Goal: Task Accomplishment & Management: Complete application form

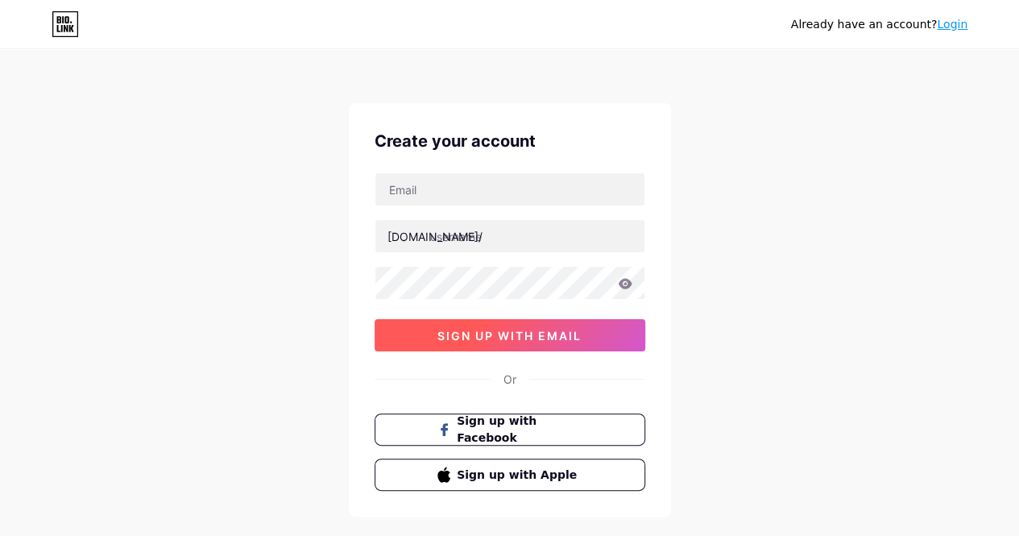
click at [536, 333] on span "sign up with email" at bounding box center [509, 336] width 144 height 14
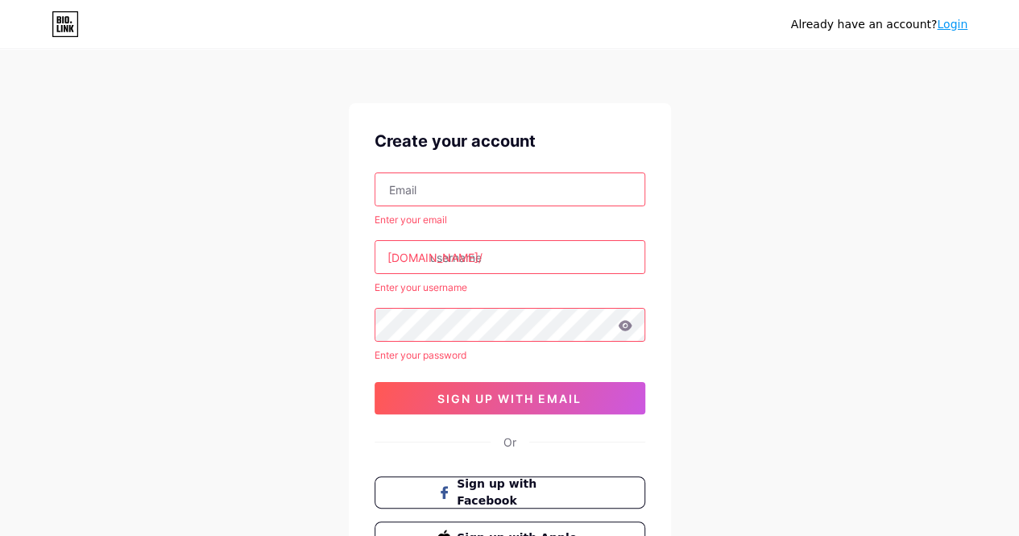
click at [492, 192] on input "text" at bounding box center [509, 189] width 269 height 32
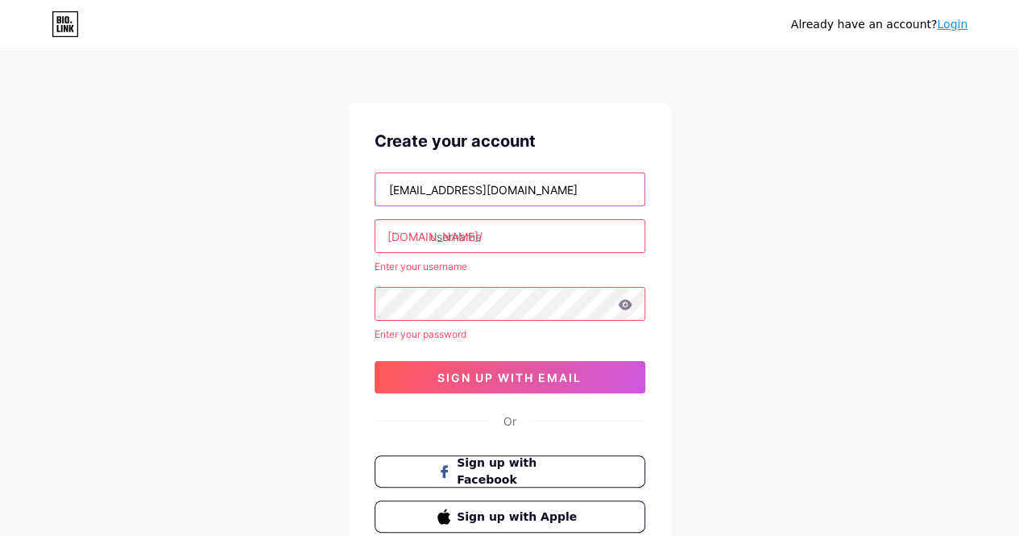
type input "[EMAIL_ADDRESS][DOMAIN_NAME]"
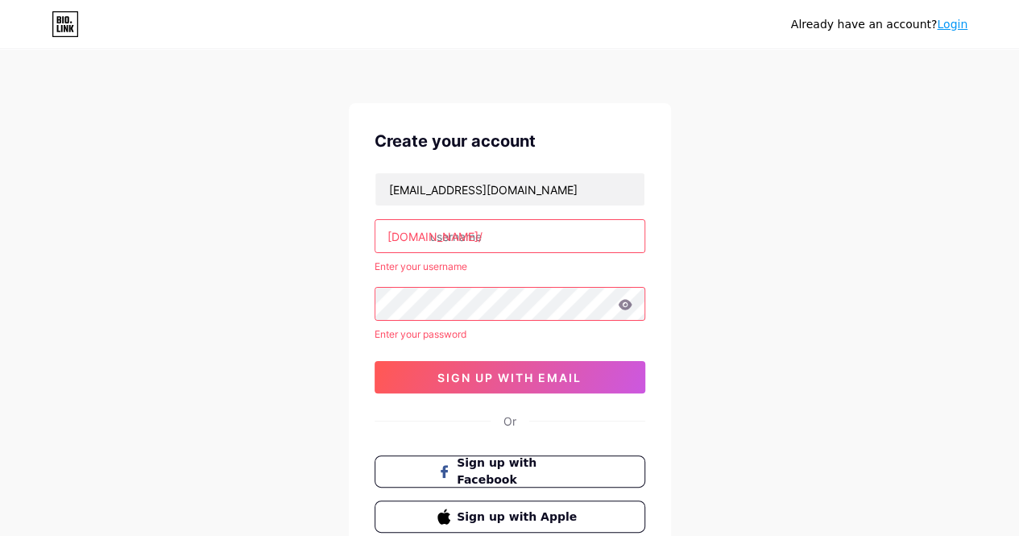
click at [532, 238] on input "text" at bounding box center [509, 236] width 269 height 32
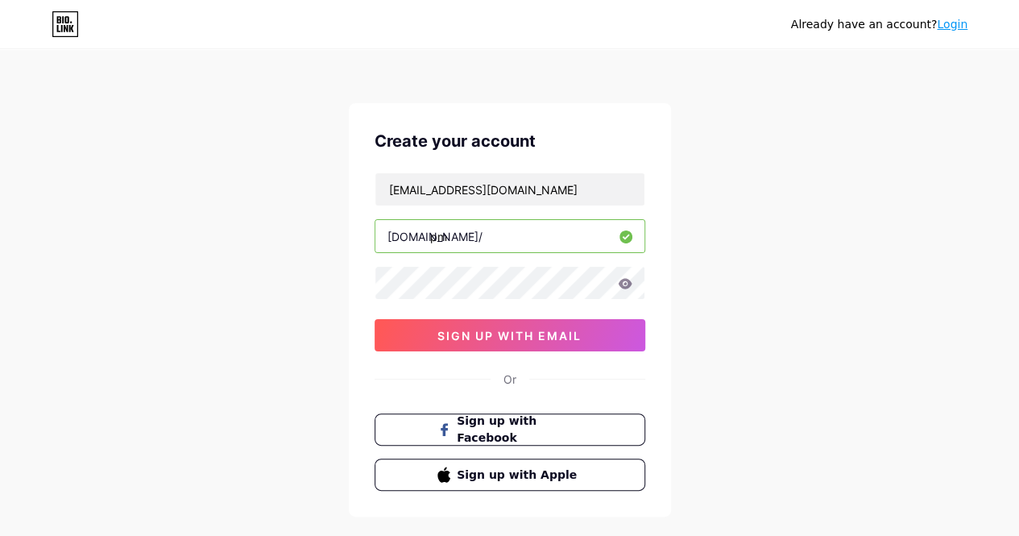
type input "p"
type input "smpialazhar21"
click at [622, 279] on icon at bounding box center [625, 283] width 14 height 10
click at [627, 284] on icon at bounding box center [624, 284] width 14 height 11
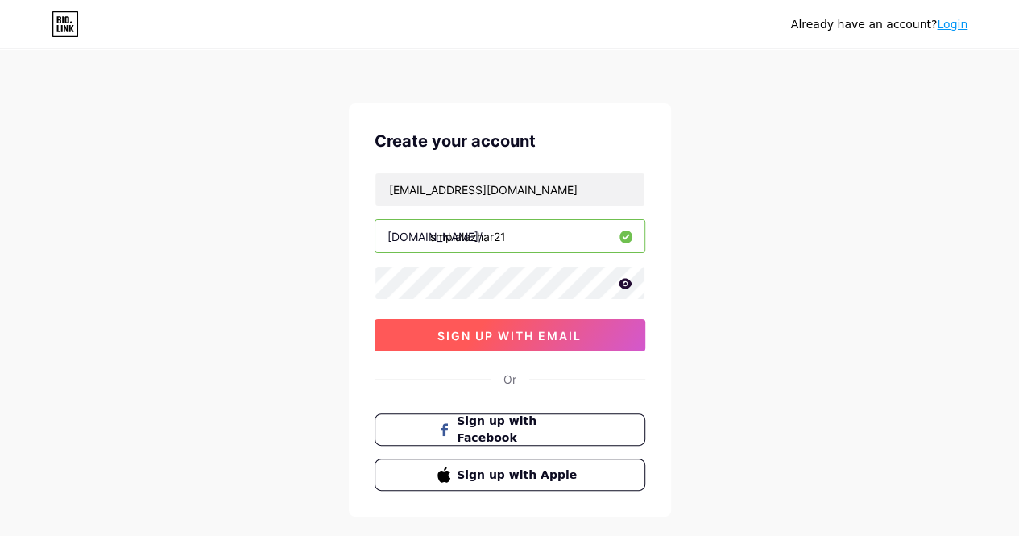
click at [498, 333] on span "sign up with email" at bounding box center [509, 336] width 144 height 14
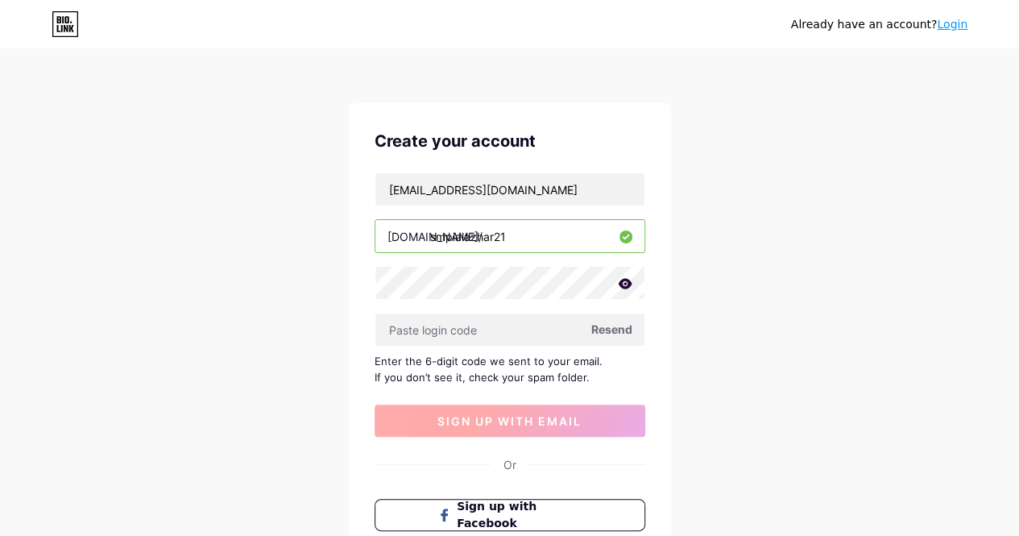
click at [498, 333] on input "text" at bounding box center [509, 329] width 269 height 32
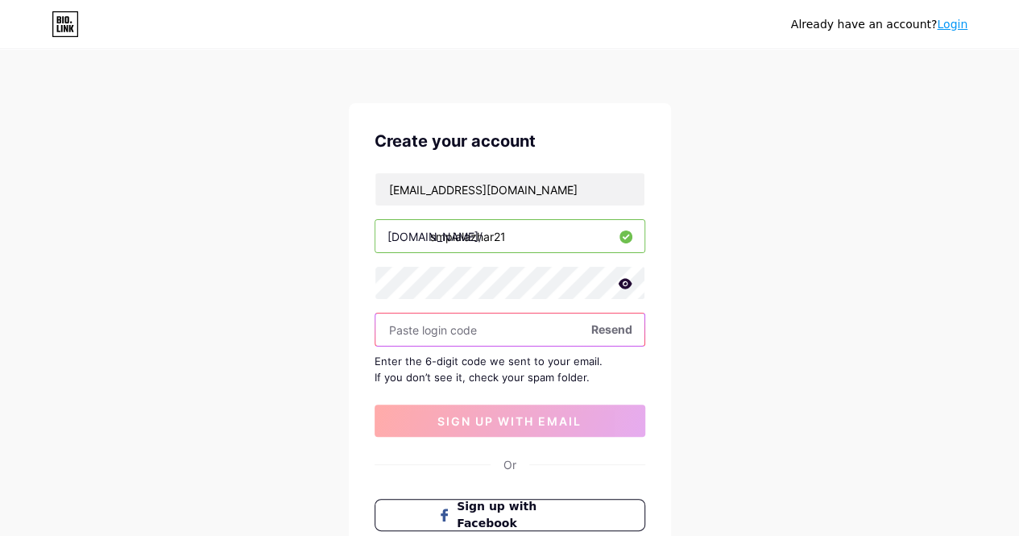
click at [496, 323] on input "text" at bounding box center [509, 329] width 269 height 32
paste input "101568"
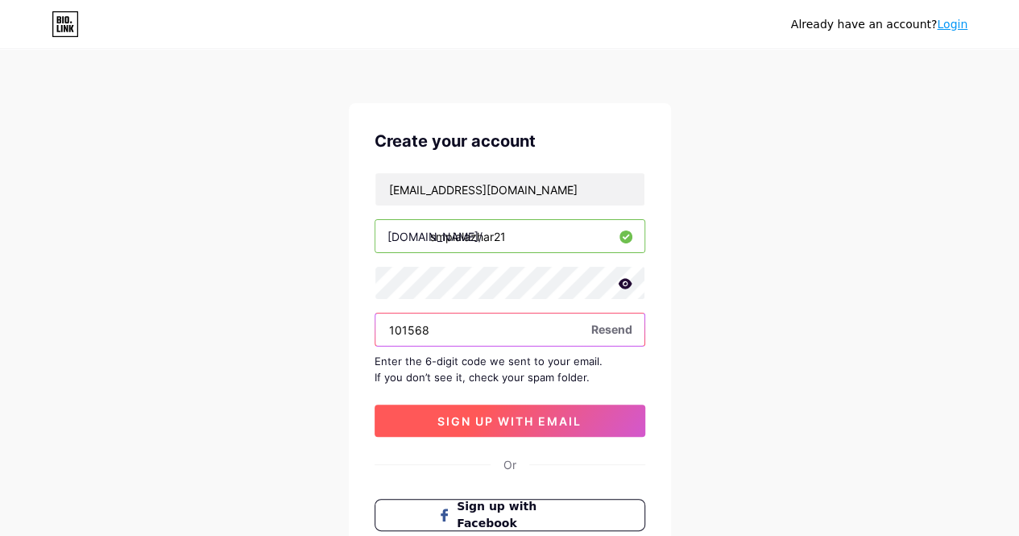
type input "101568"
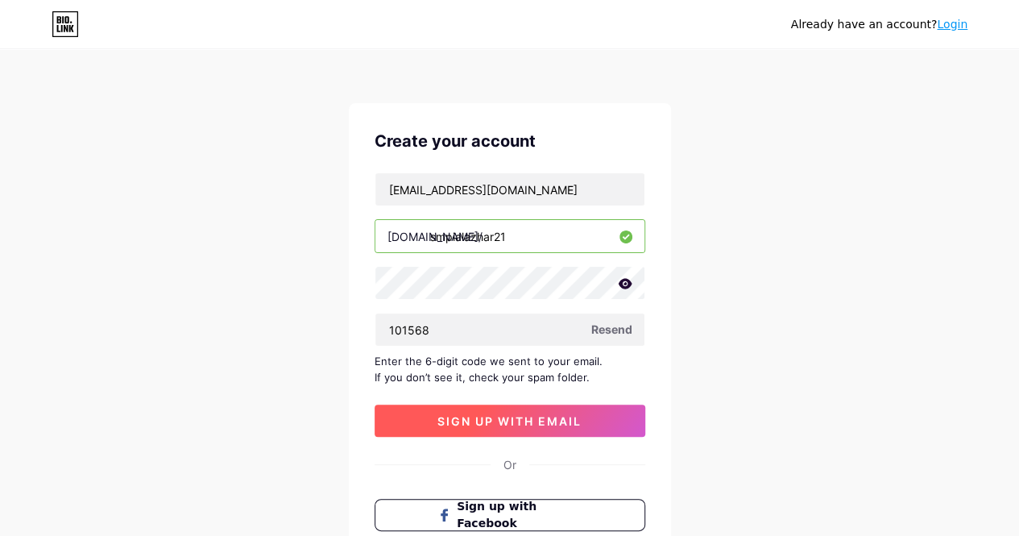
click at [517, 420] on span "sign up with email" at bounding box center [509, 421] width 144 height 14
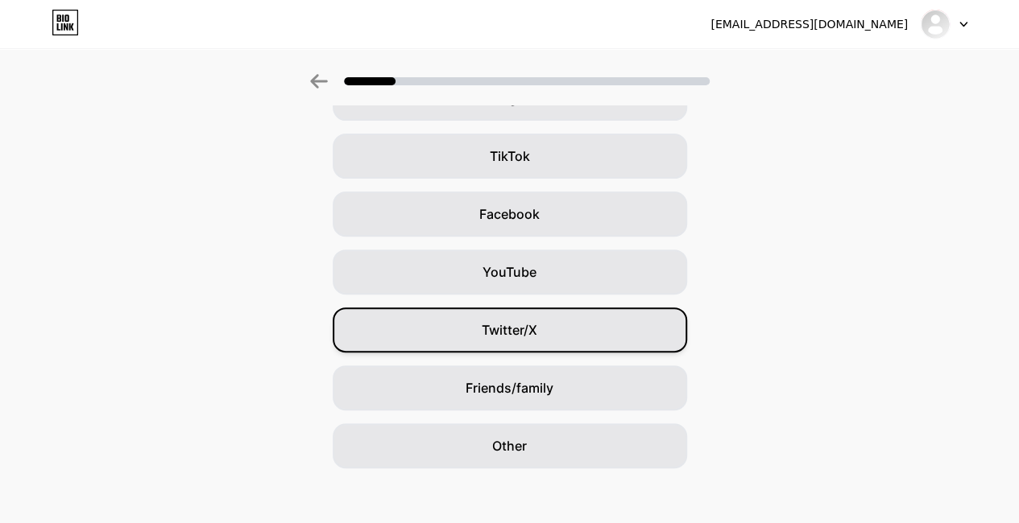
scroll to position [171, 0]
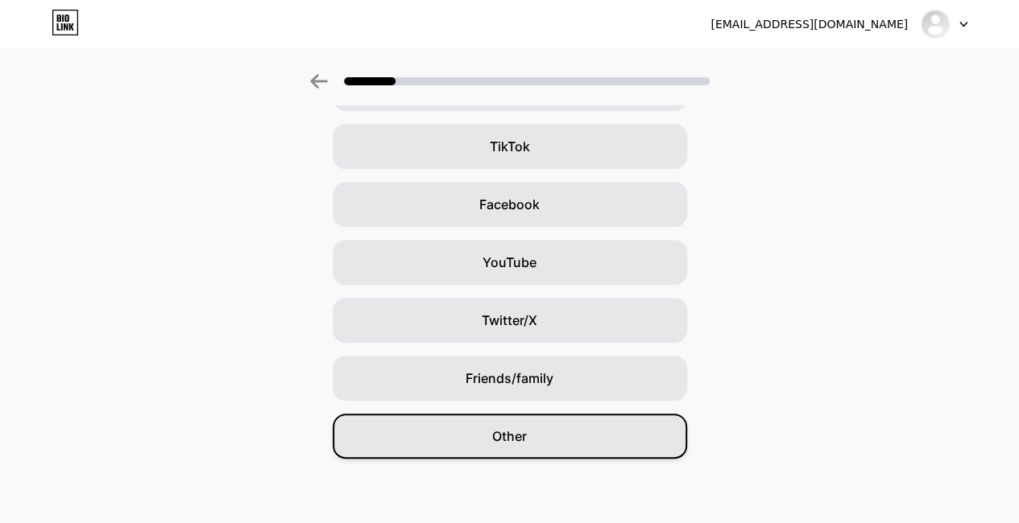
click at [527, 440] on span "Other" at bounding box center [509, 436] width 35 height 19
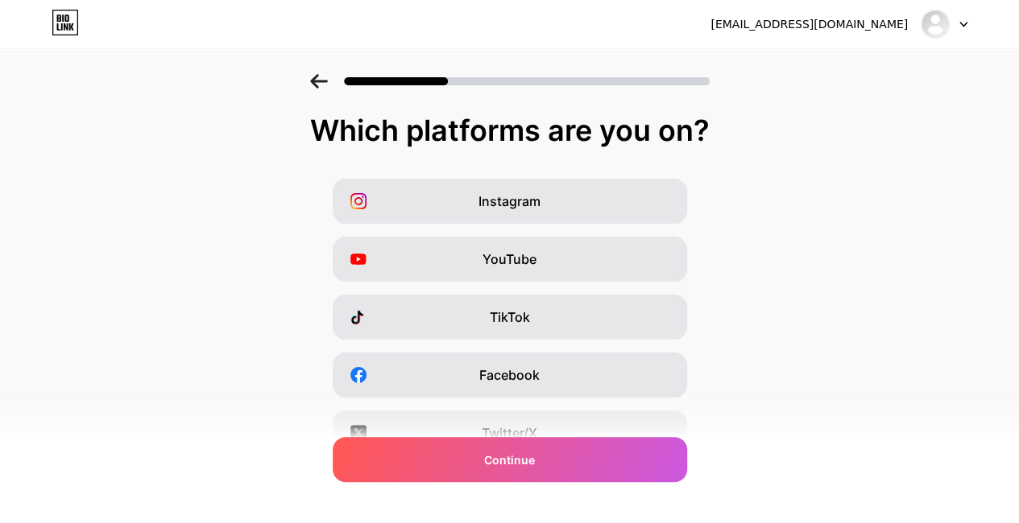
scroll to position [0, 0]
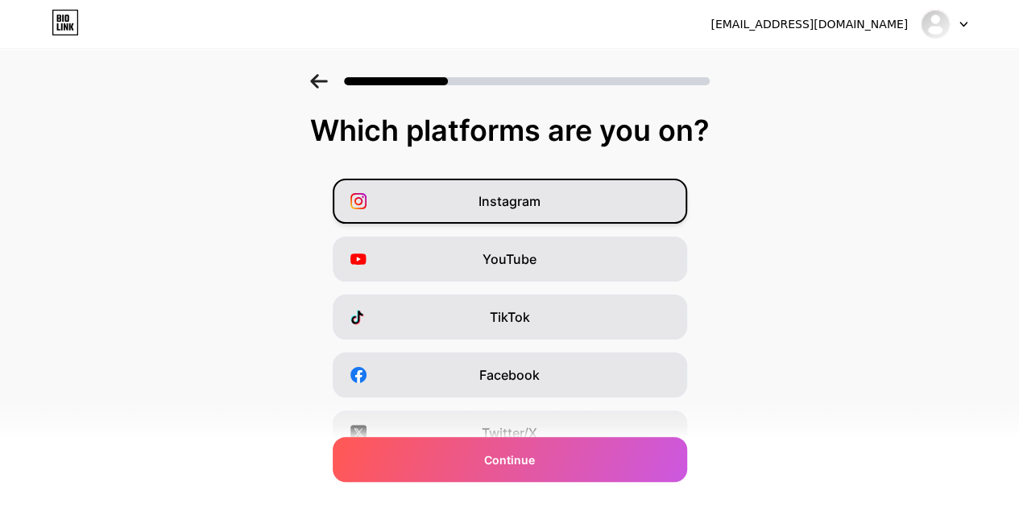
click at [617, 202] on div "Instagram" at bounding box center [510, 201] width 354 height 45
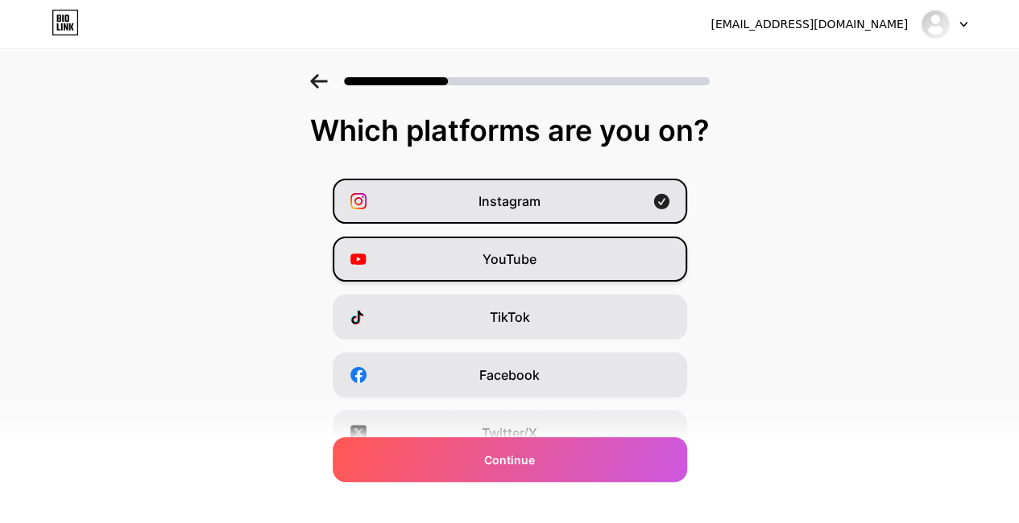
click at [623, 263] on div "YouTube" at bounding box center [510, 259] width 354 height 45
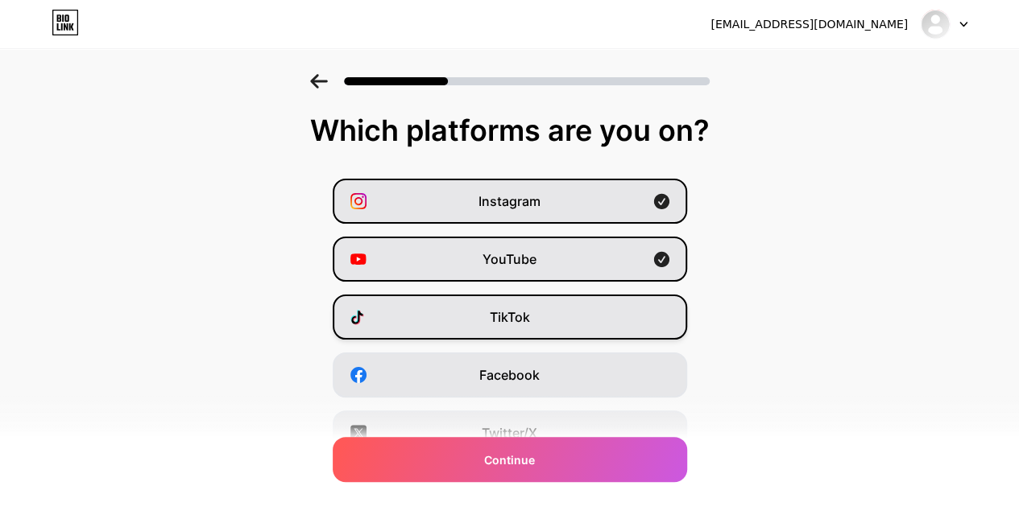
click at [618, 325] on div "TikTok" at bounding box center [510, 317] width 354 height 45
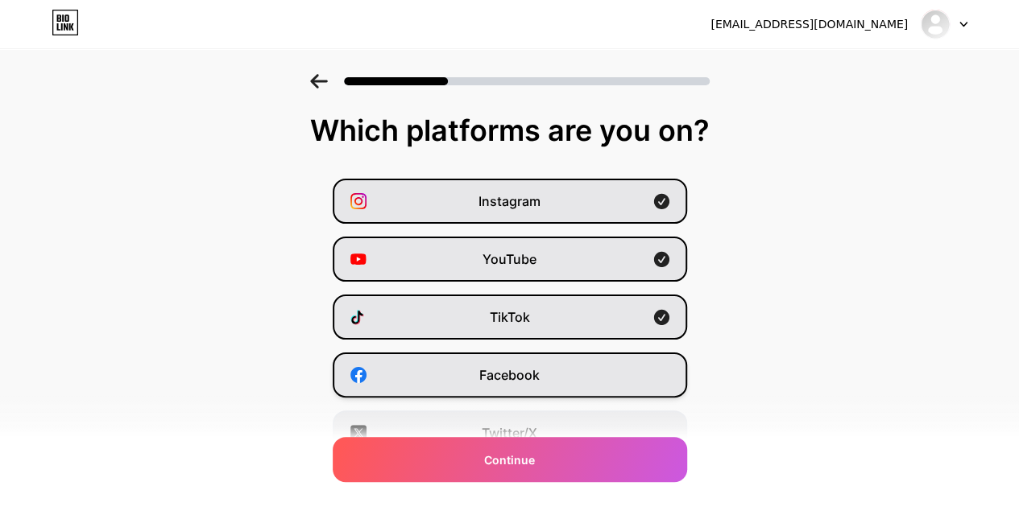
click at [606, 376] on div "Facebook" at bounding box center [510, 375] width 354 height 45
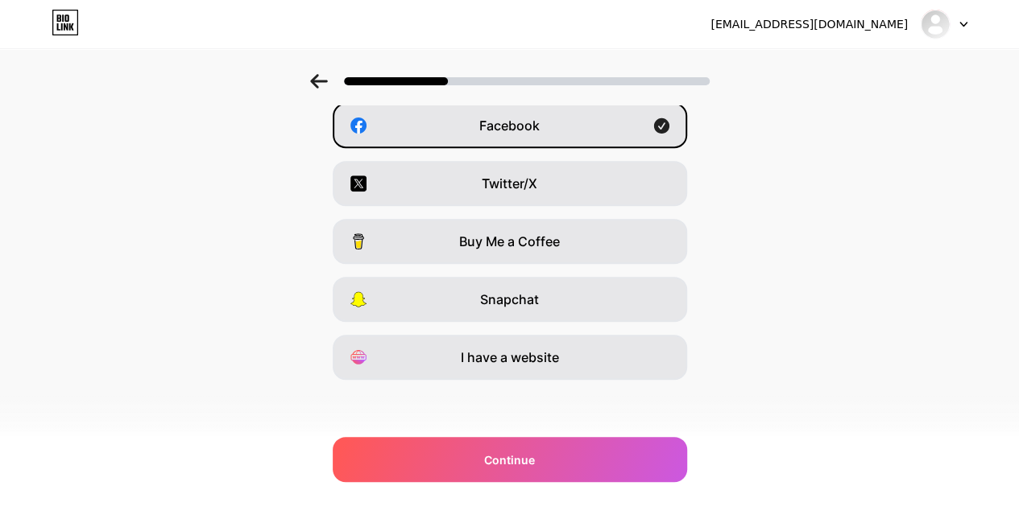
scroll to position [251, 0]
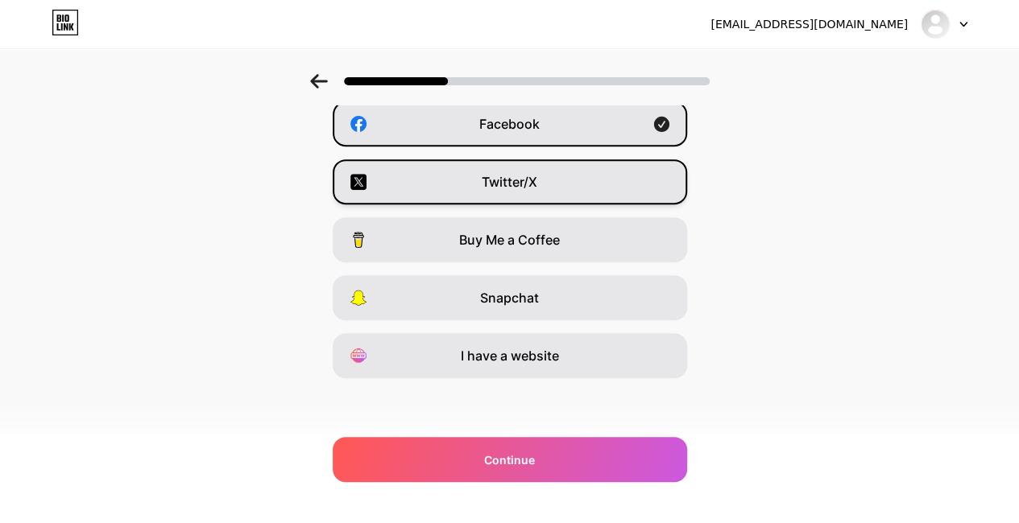
click at [618, 186] on div "Twitter/X" at bounding box center [510, 181] width 354 height 45
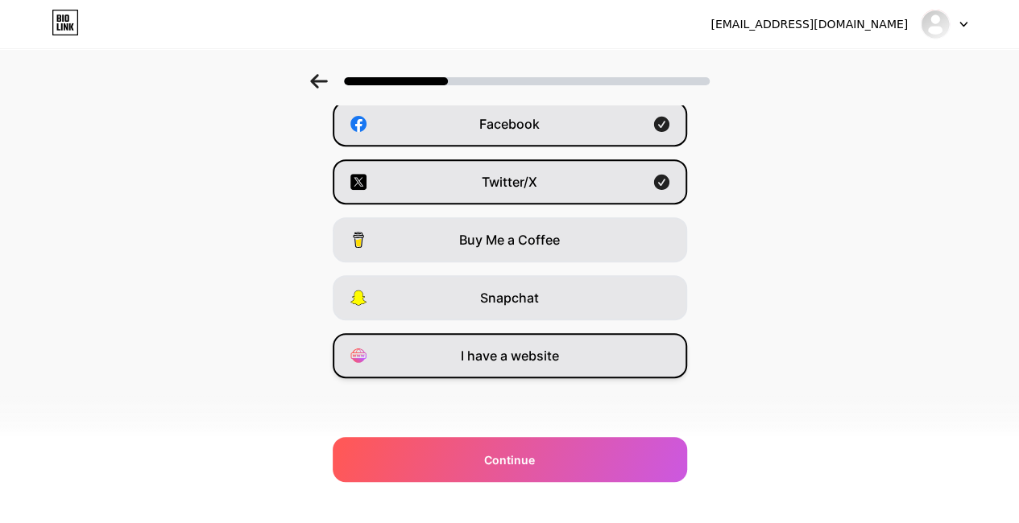
click at [599, 352] on div "I have a website" at bounding box center [510, 355] width 354 height 45
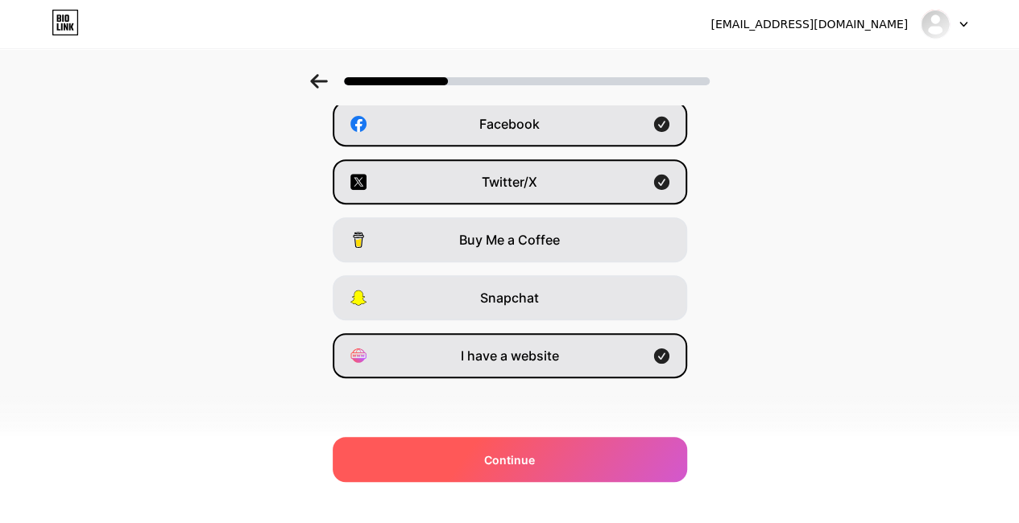
click at [519, 460] on span "Continue" at bounding box center [509, 460] width 51 height 17
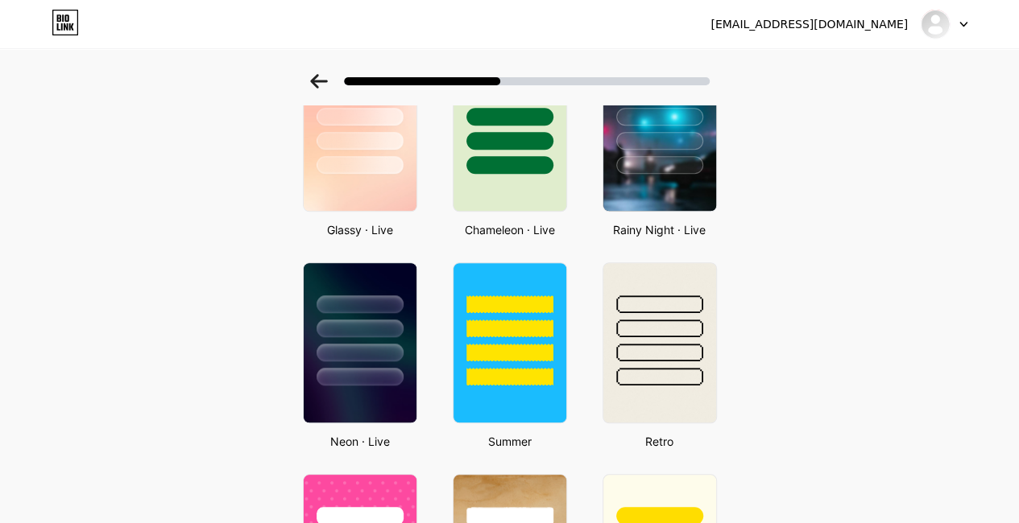
scroll to position [509, 0]
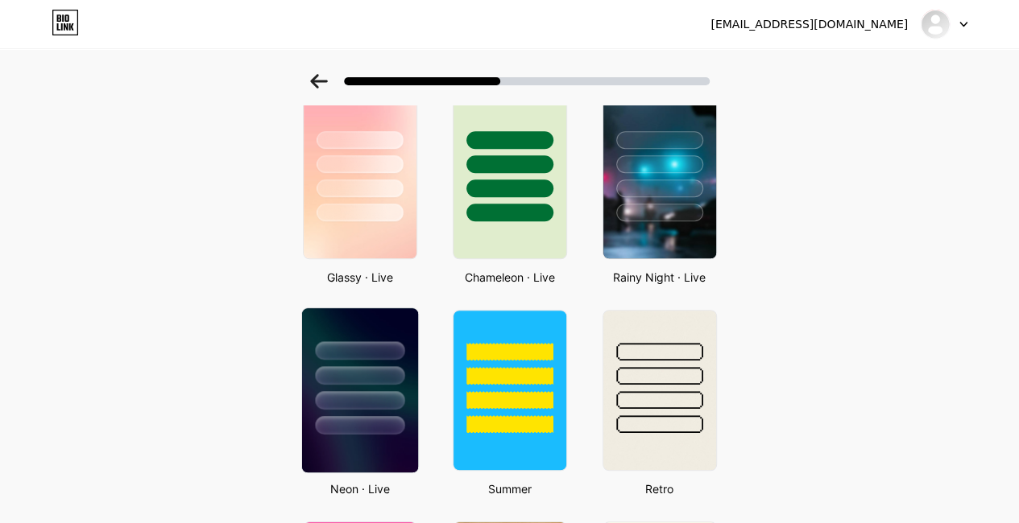
click at [341, 393] on div at bounding box center [359, 400] width 89 height 19
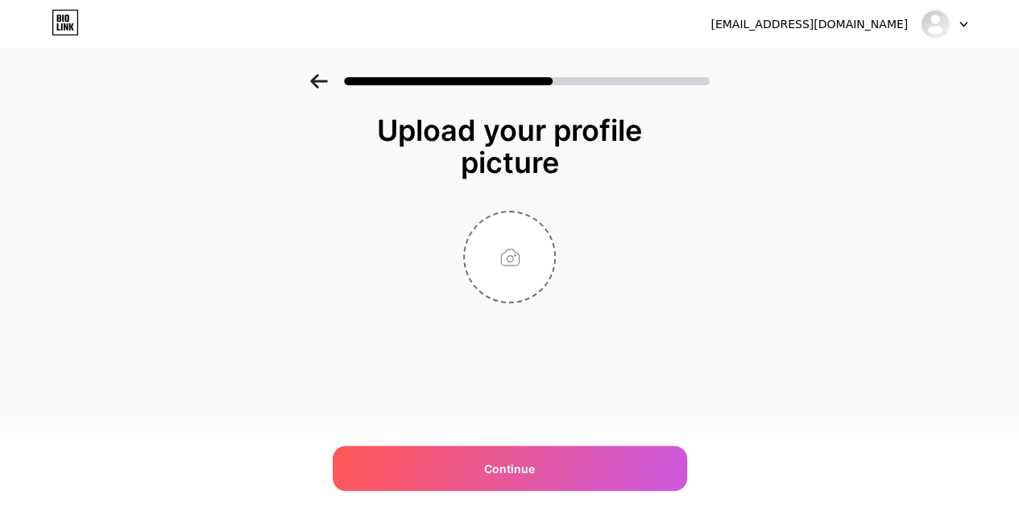
scroll to position [0, 0]
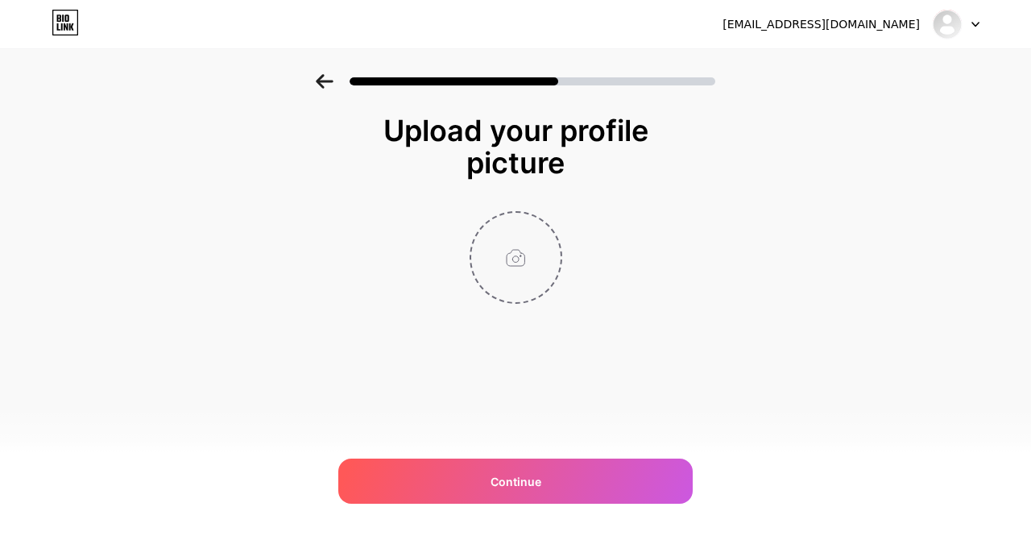
click at [512, 263] on input "file" at bounding box center [515, 257] width 89 height 89
type input "C:\fakepath\Logo_SMPIA21.png"
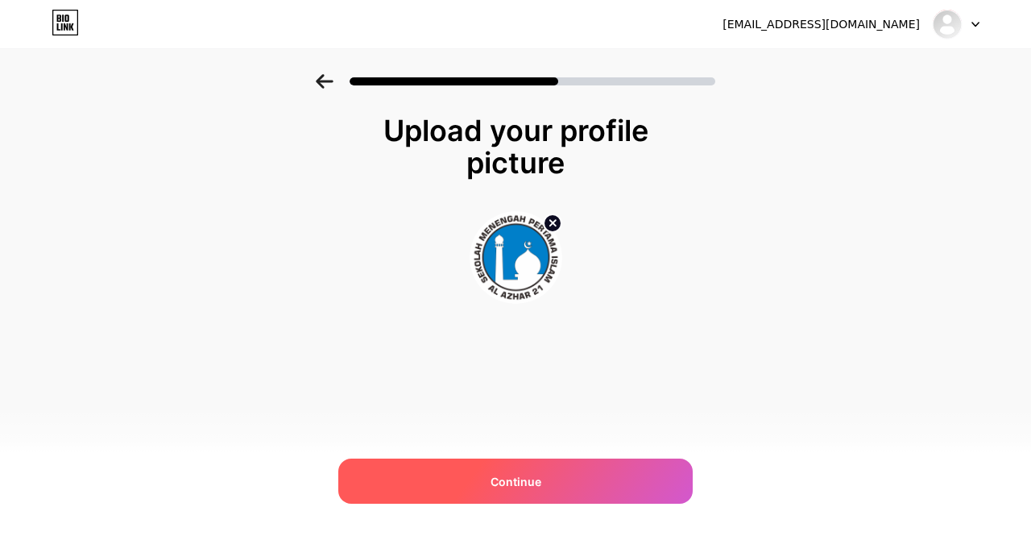
click at [523, 486] on span "Continue" at bounding box center [515, 481] width 51 height 17
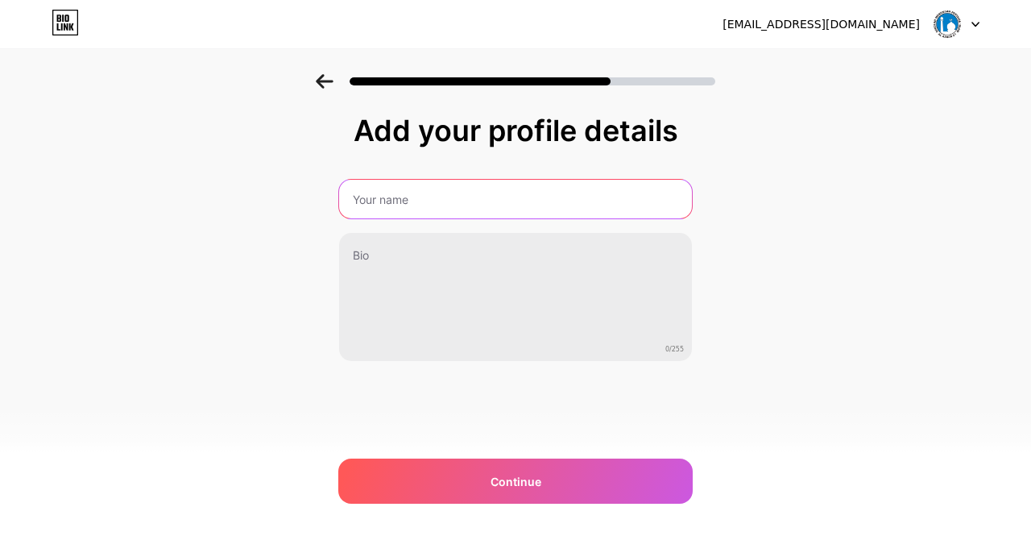
click at [528, 204] on input "text" at bounding box center [515, 199] width 353 height 39
type input "SMP [DEMOGRAPHIC_DATA] Al Azhar 21 Solo Baru"
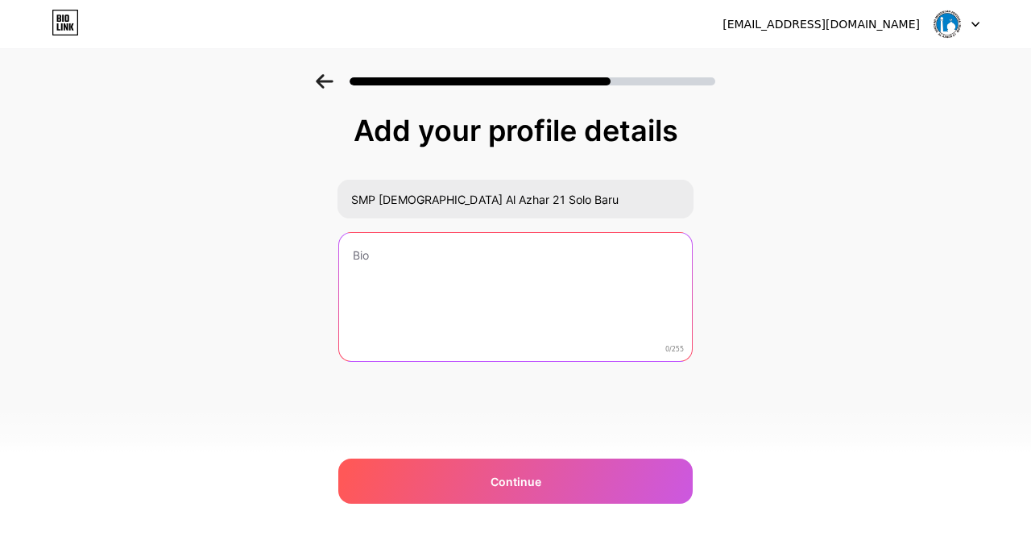
click at [493, 268] on textarea at bounding box center [515, 298] width 353 height 130
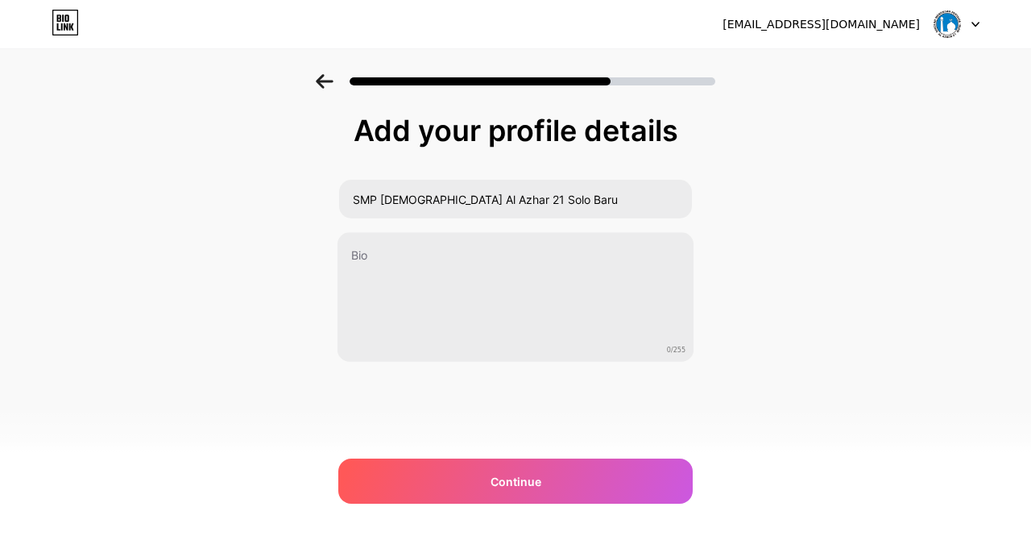
click at [857, 254] on div "Add your profile details [GEOGRAPHIC_DATA][DEMOGRAPHIC_DATA] 21 Solo Baru 0/255…" at bounding box center [515, 258] width 1031 height 368
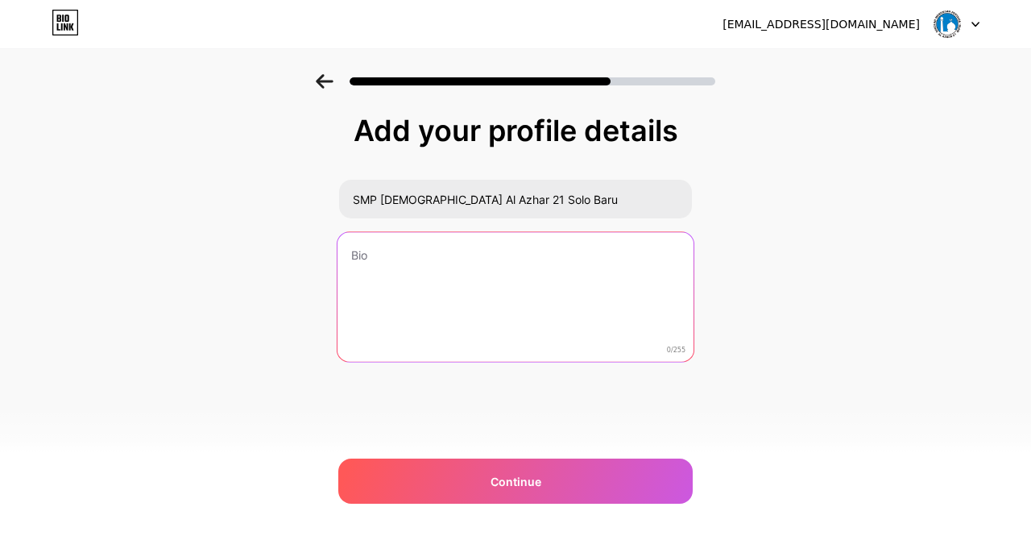
click at [486, 263] on textarea at bounding box center [515, 297] width 356 height 131
paste textarea "Tempat terbaik untuk menumbuhkan generasi [DEMOGRAPHIC_DATA], cerdas, dan berwa…"
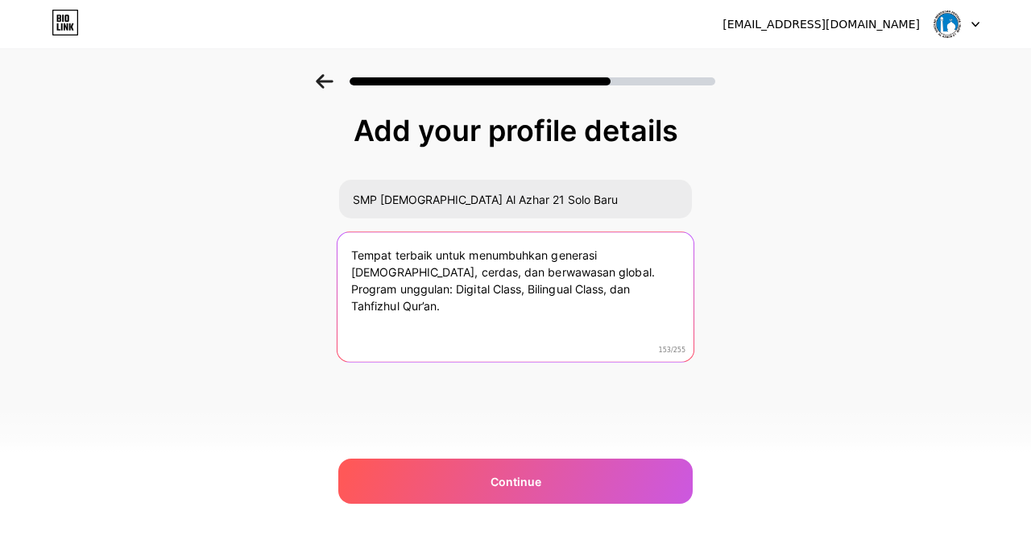
click at [529, 273] on textarea "Tempat terbaik untuk menumbuhkan generasi [DEMOGRAPHIC_DATA], cerdas, dan berwa…" at bounding box center [515, 297] width 356 height 131
paste textarea "Digital Class,"
click at [532, 305] on textarea "Tempat terbaik untuk menumbuhkan generasi [DEMOGRAPHIC_DATA], cerdas, dan berwa…" at bounding box center [515, 297] width 356 height 131
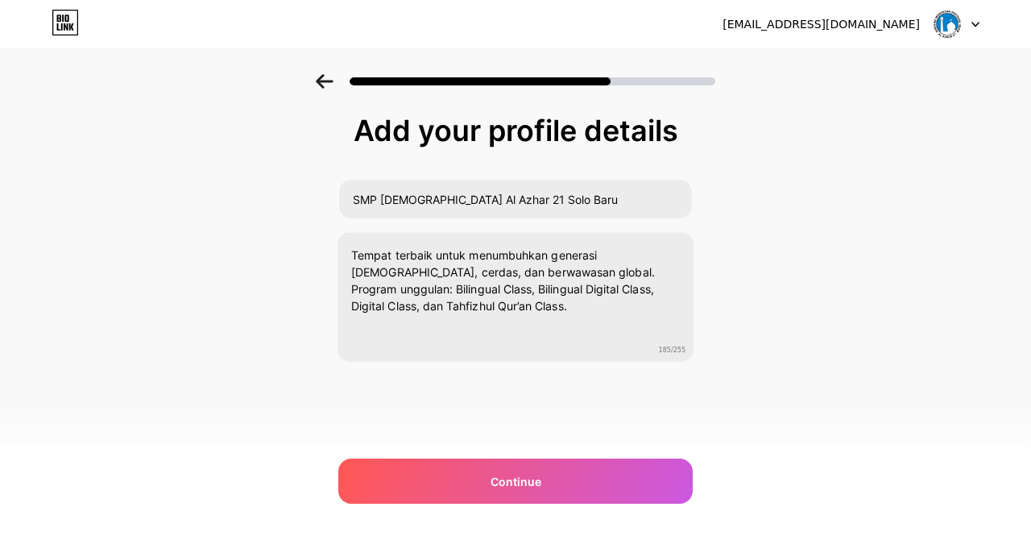
click at [825, 284] on div "Add your profile details SMP [DEMOGRAPHIC_DATA] Al Azhar 21 Solo Baru Tempat te…" at bounding box center [515, 258] width 1031 height 368
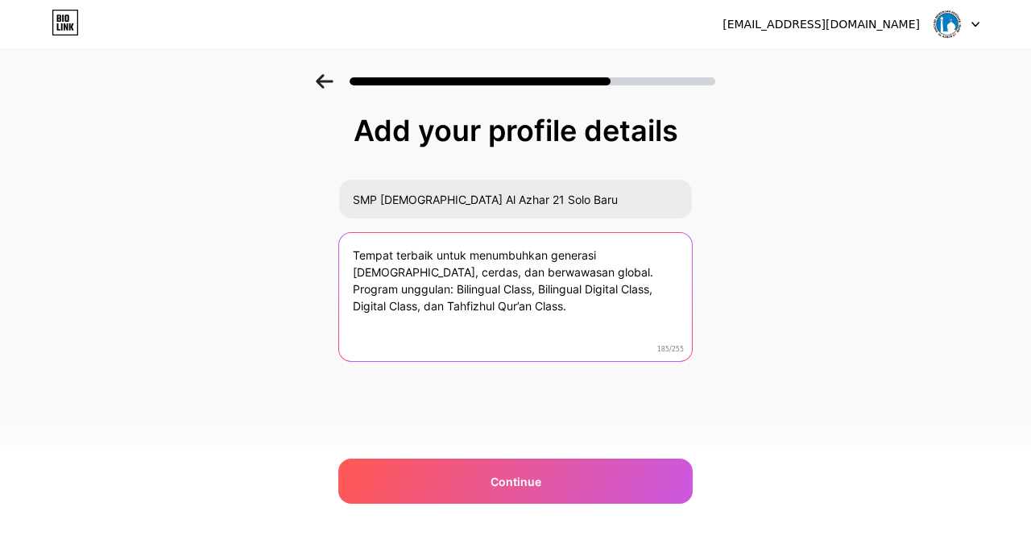
click at [565, 307] on textarea "Tempat terbaik untuk menumbuhkan generasi [DEMOGRAPHIC_DATA], cerdas, dan berwa…" at bounding box center [515, 298] width 353 height 130
paste textarea "Tahfizhul Qur’an Class"
click at [652, 254] on textarea "Tempat terbaik untuk menumbuhkan generasi [DEMOGRAPHIC_DATA], cerdas, dan berwa…" at bounding box center [515, 297] width 356 height 131
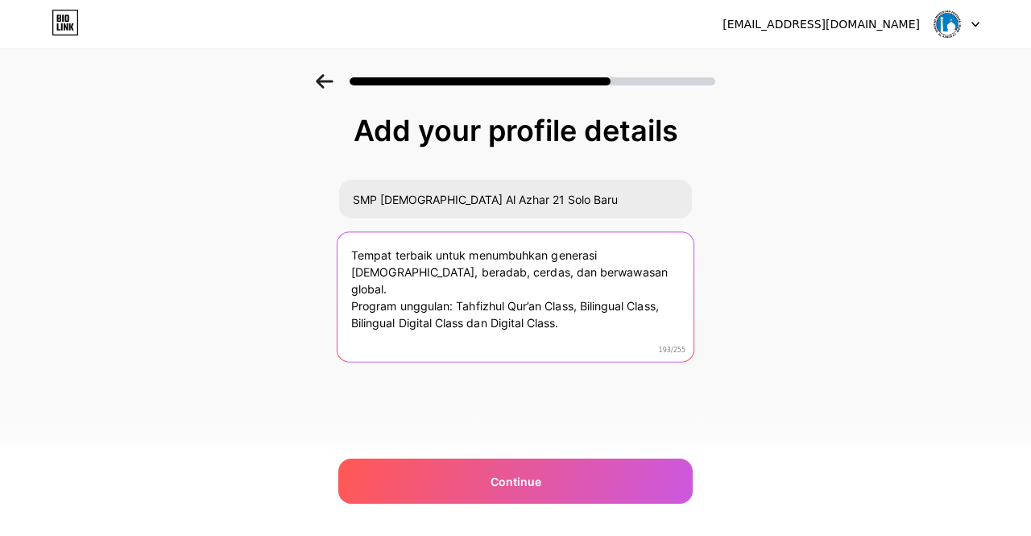
click at [351, 252] on textarea "Tempat terbaik untuk menumbuhkan generasi [DEMOGRAPHIC_DATA], beradab, cerdas, …" at bounding box center [515, 297] width 356 height 131
paste textarea "Ruang tumbuh bagi generasi [DEMOGRAPHIC_DATA] yang cerdas, kreatif, dan s"
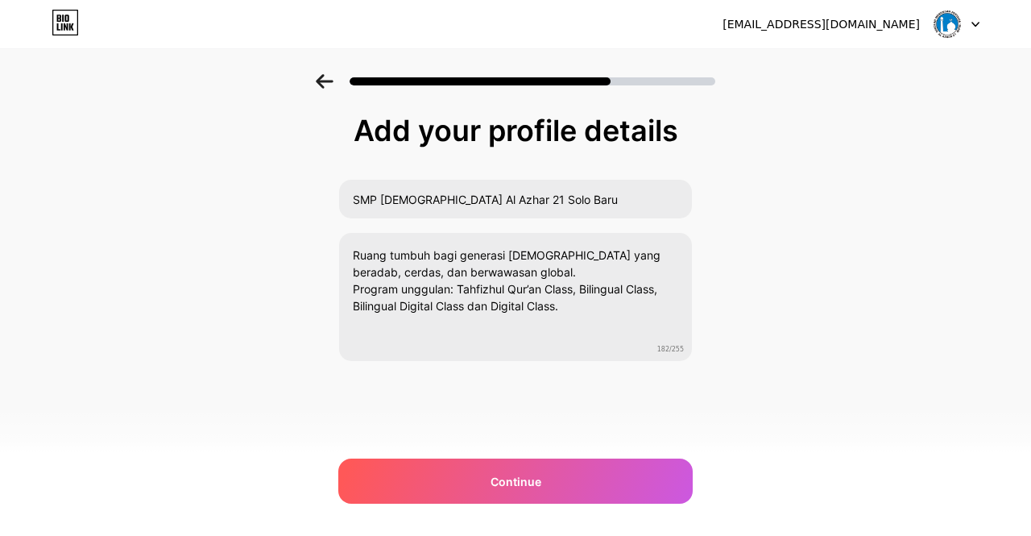
click at [760, 297] on div "Add your profile details SMP [DEMOGRAPHIC_DATA] Al Azhar 21 Solo Baru Ruang tum…" at bounding box center [515, 258] width 1031 height 368
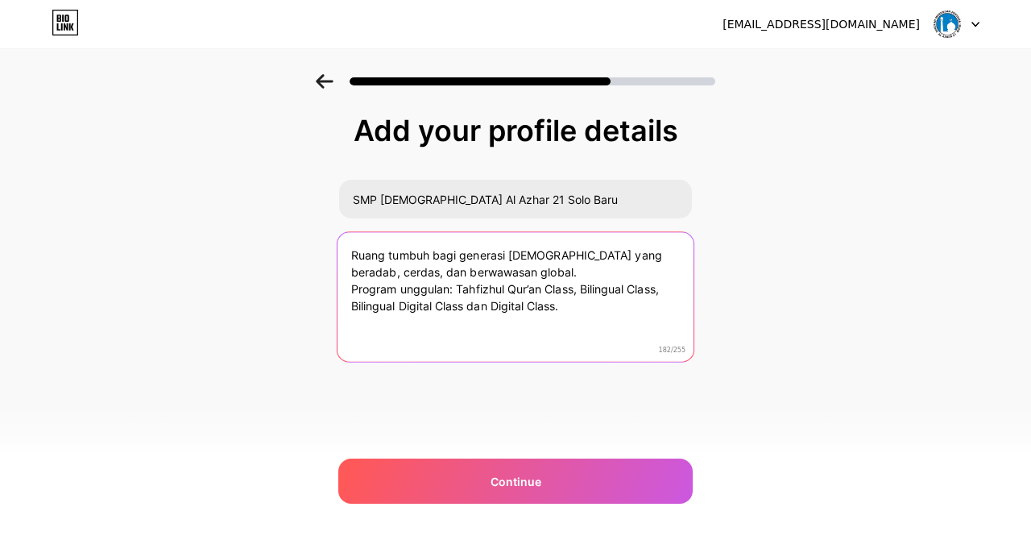
click at [670, 254] on textarea "Ruang tumbuh bagi generasi [DEMOGRAPHIC_DATA] yang beradab, cerdas, dan berwawa…" at bounding box center [515, 297] width 356 height 131
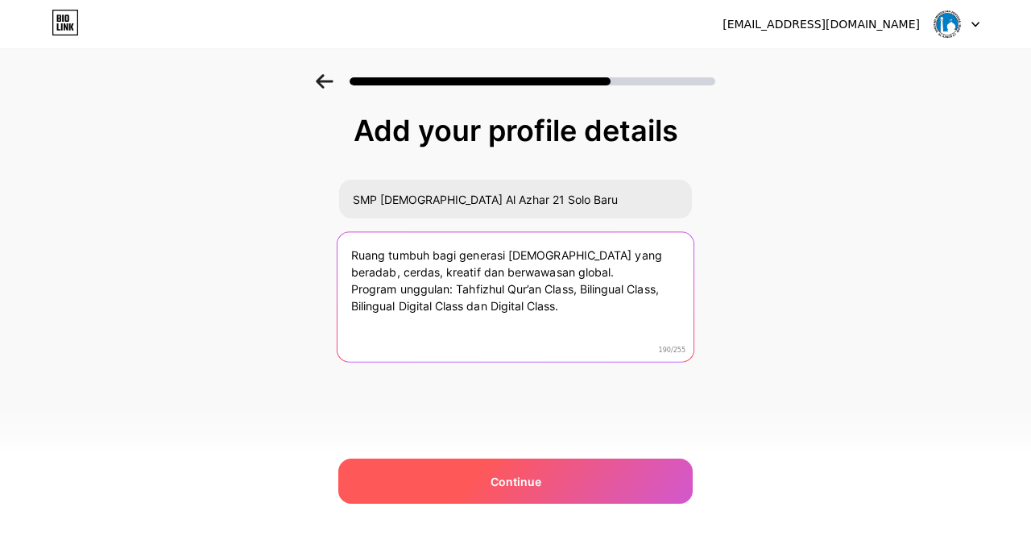
type textarea "Ruang tumbuh bagi generasi [DEMOGRAPHIC_DATA] yang beradab, cerdas, kreatif dan…"
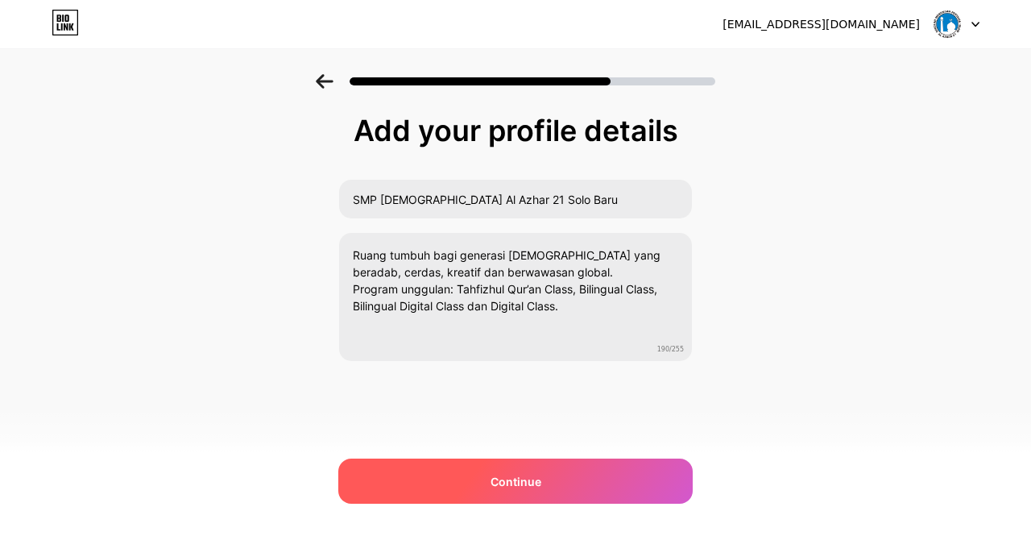
click at [520, 482] on span "Continue" at bounding box center [515, 481] width 51 height 17
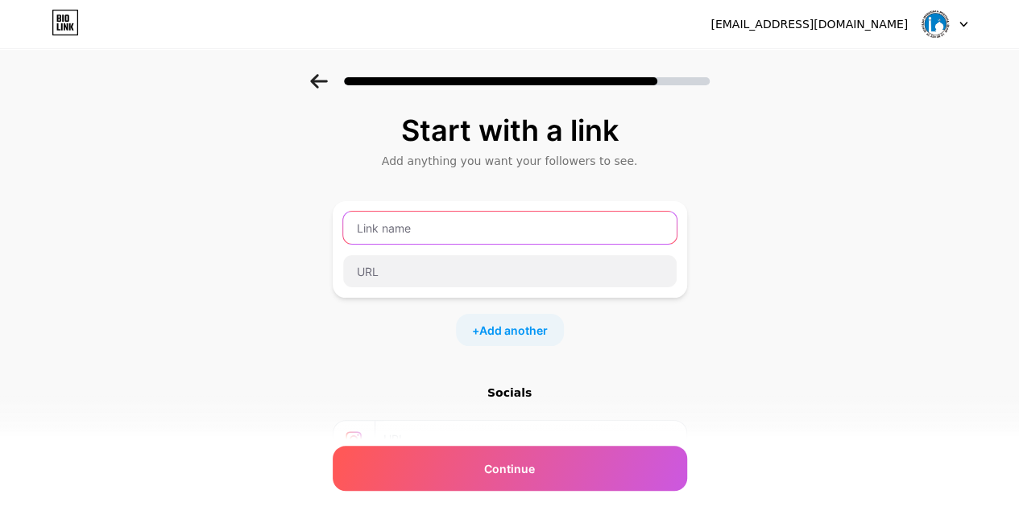
click at [411, 238] on input "text" at bounding box center [509, 228] width 333 height 32
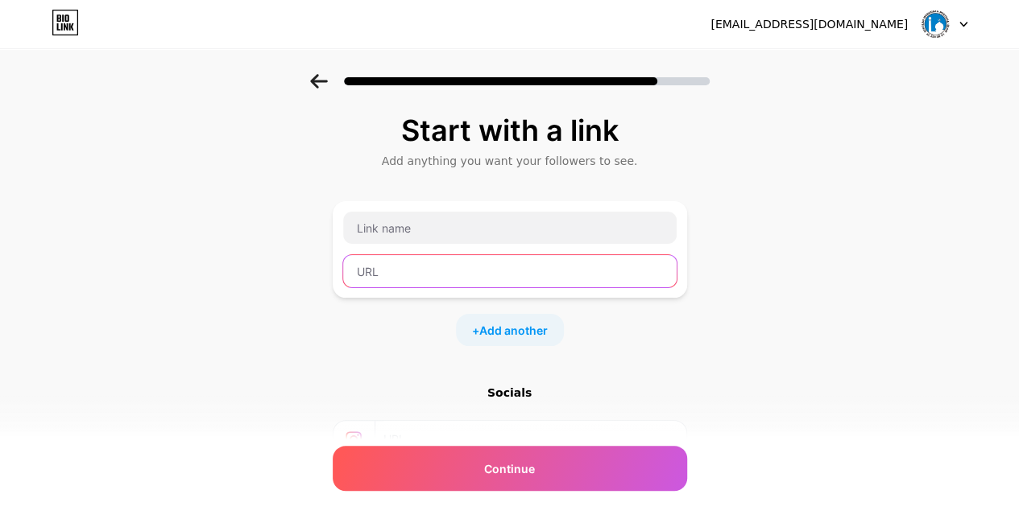
click at [396, 276] on input "text" at bounding box center [509, 271] width 333 height 32
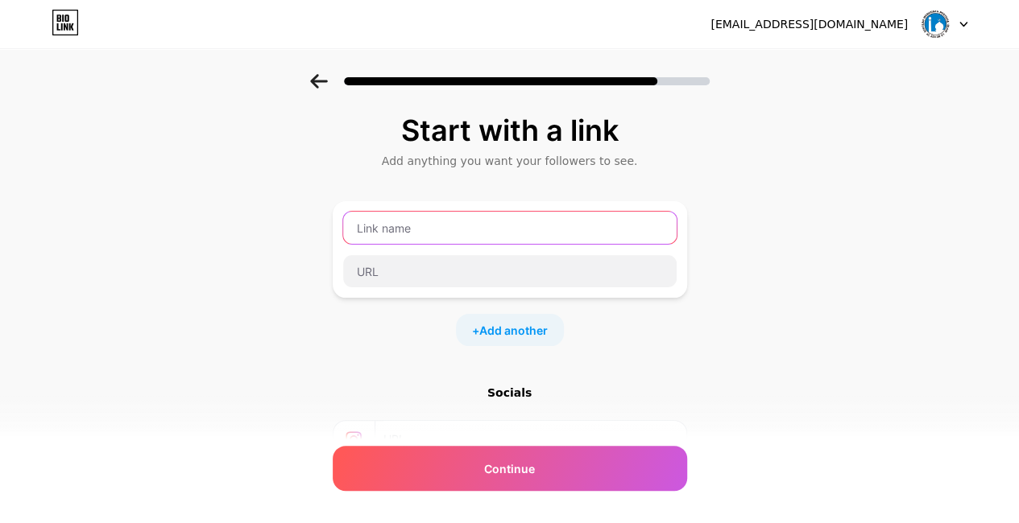
click at [405, 226] on input "text" at bounding box center [509, 228] width 333 height 32
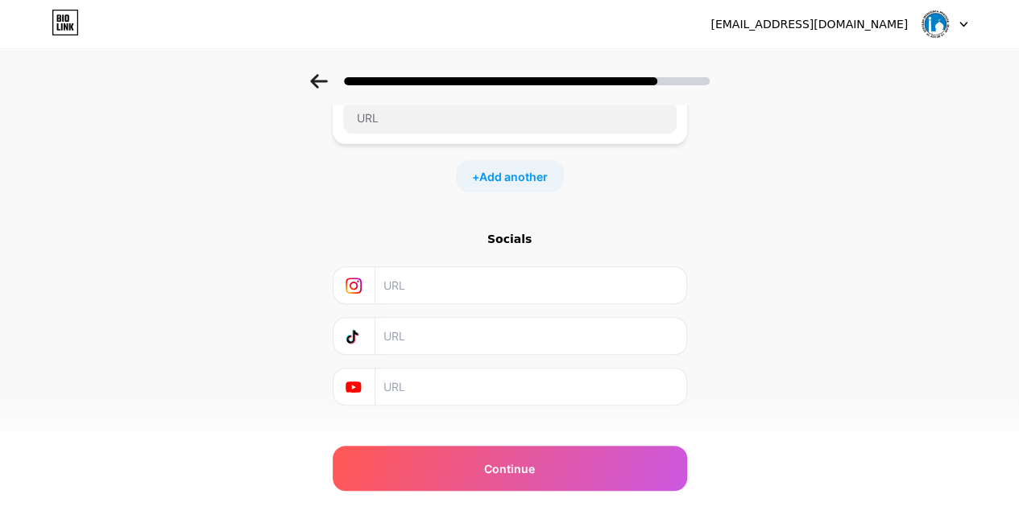
scroll to position [98, 0]
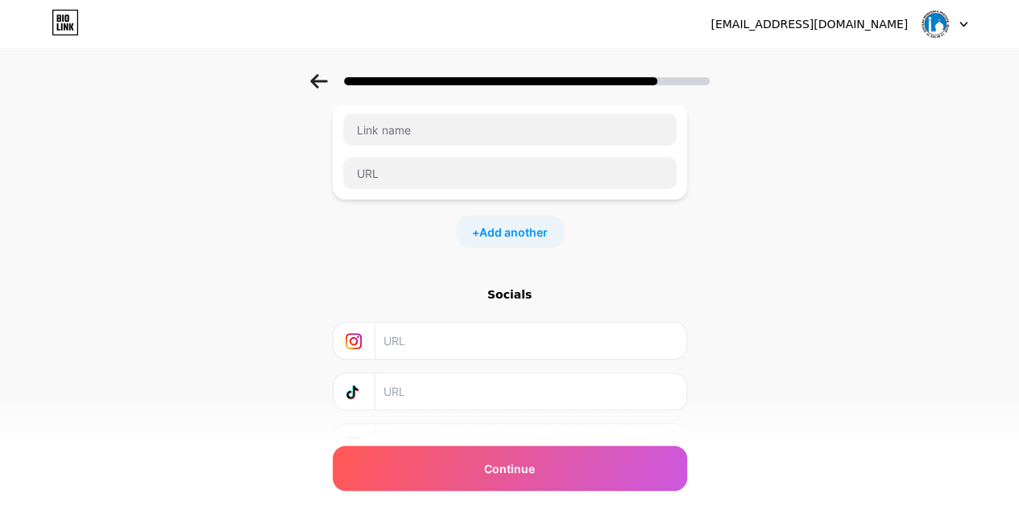
click at [398, 341] on input "text" at bounding box center [529, 341] width 292 height 36
click at [240, 302] on div "Start with a link Add anything you want your followers to see. + Add another So…" at bounding box center [509, 259] width 1019 height 566
click at [379, 177] on input "text" at bounding box center [509, 173] width 333 height 32
click at [446, 132] on input "text" at bounding box center [509, 130] width 333 height 32
type input "SMP [DEMOGRAPHIC_DATA] Al Azhar 21 Solo Baru"
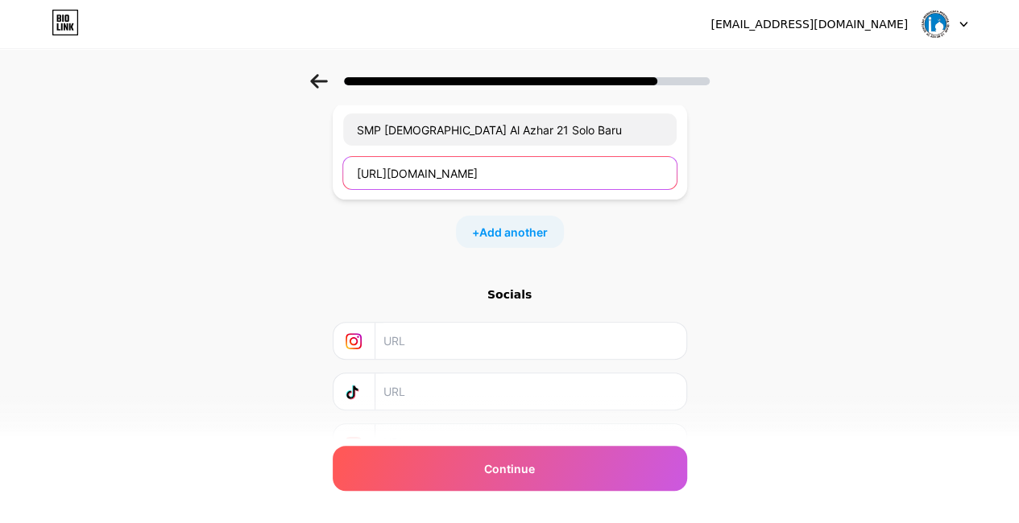
type input "[URL][DOMAIN_NAME]"
click at [435, 350] on input "text" at bounding box center [529, 341] width 292 height 36
paste input "[URL][DOMAIN_NAME]"
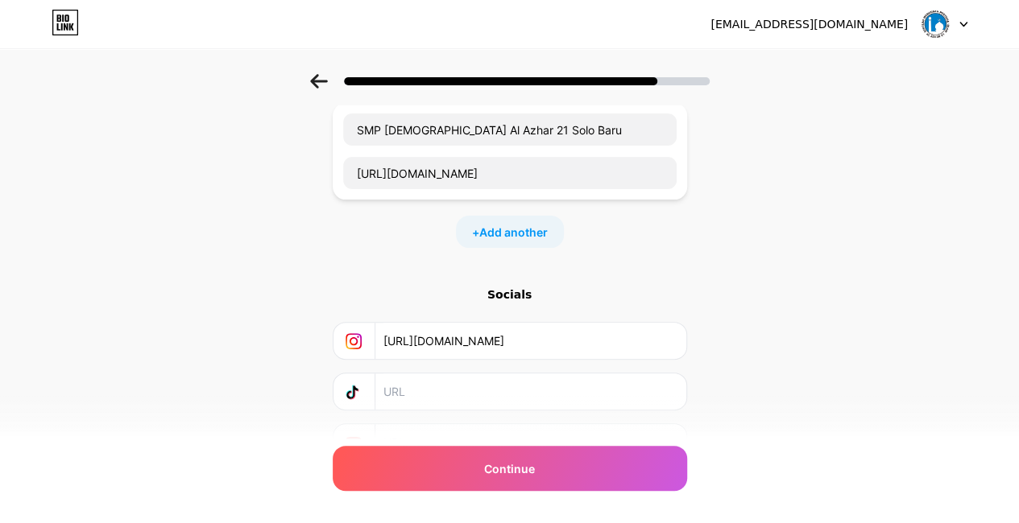
type input "[URL][DOMAIN_NAME]"
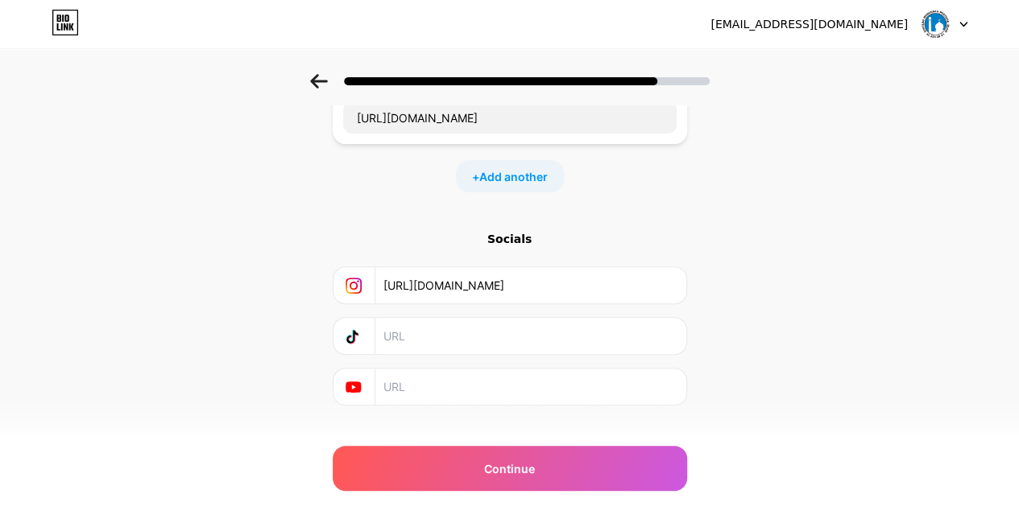
scroll to position [179, 0]
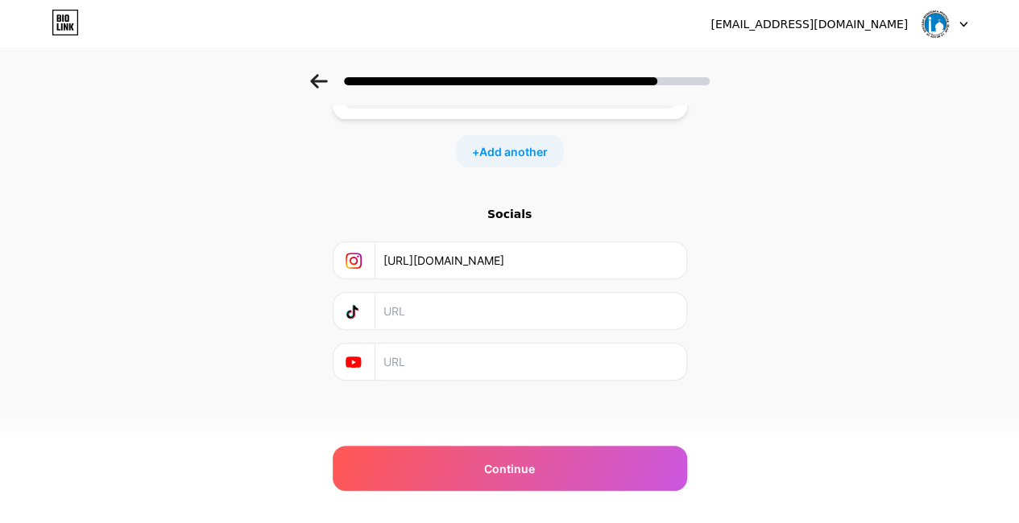
click at [536, 312] on input "text" at bounding box center [529, 311] width 292 height 36
paste input "[URL][DOMAIN_NAME]"
type input "[URL][DOMAIN_NAME]"
click at [556, 363] on input "text" at bounding box center [529, 362] width 292 height 36
paste input "[URL][DOMAIN_NAME]"
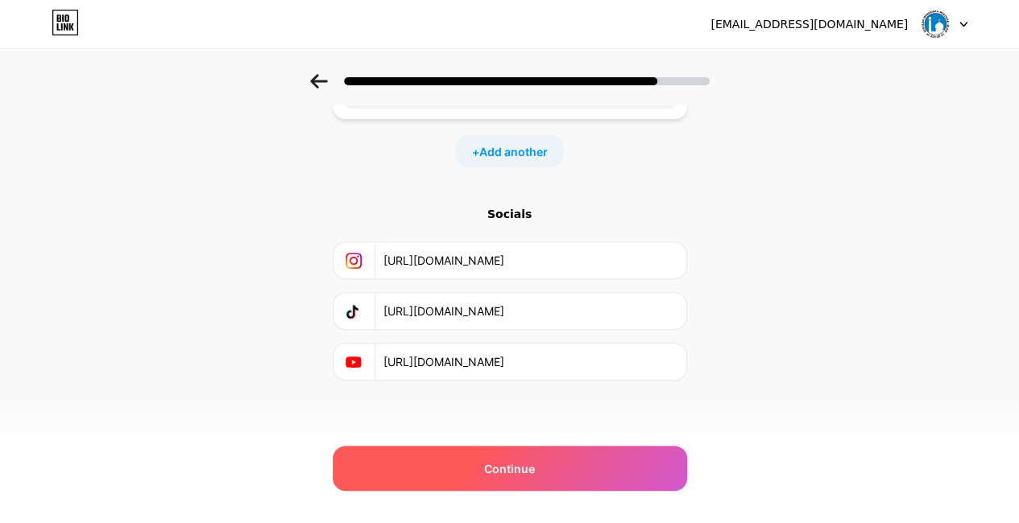
type input "[URL][DOMAIN_NAME]"
click at [544, 475] on div "Continue" at bounding box center [510, 468] width 354 height 45
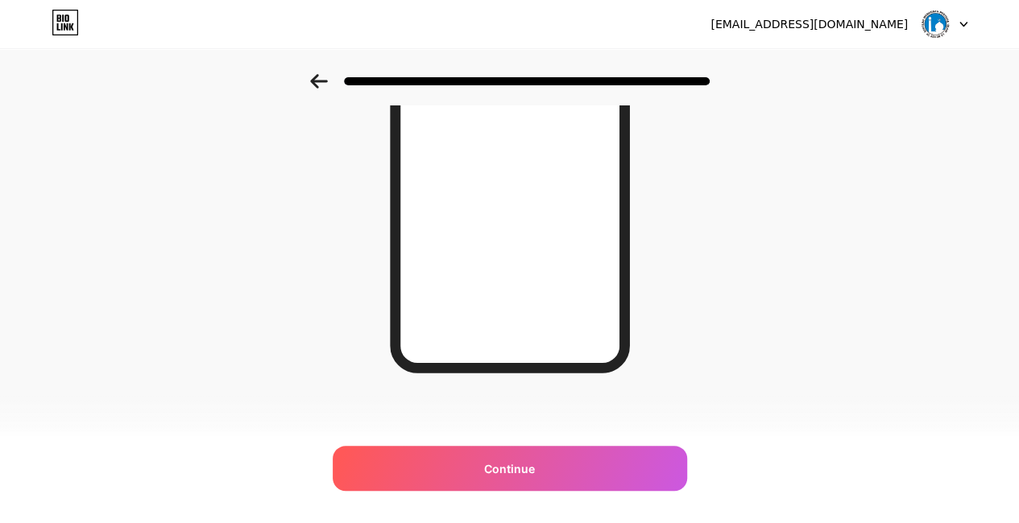
scroll to position [286, 0]
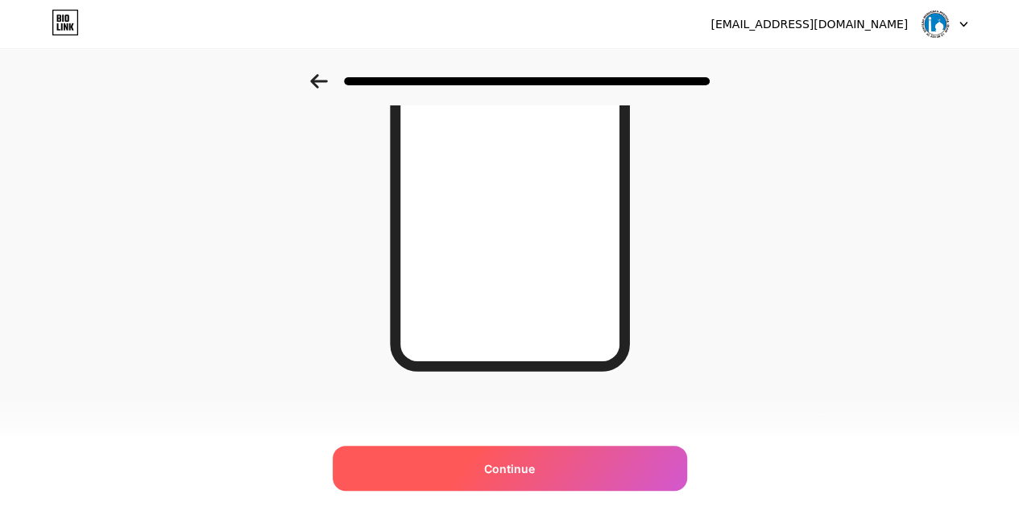
click at [535, 470] on span "Continue" at bounding box center [509, 469] width 51 height 17
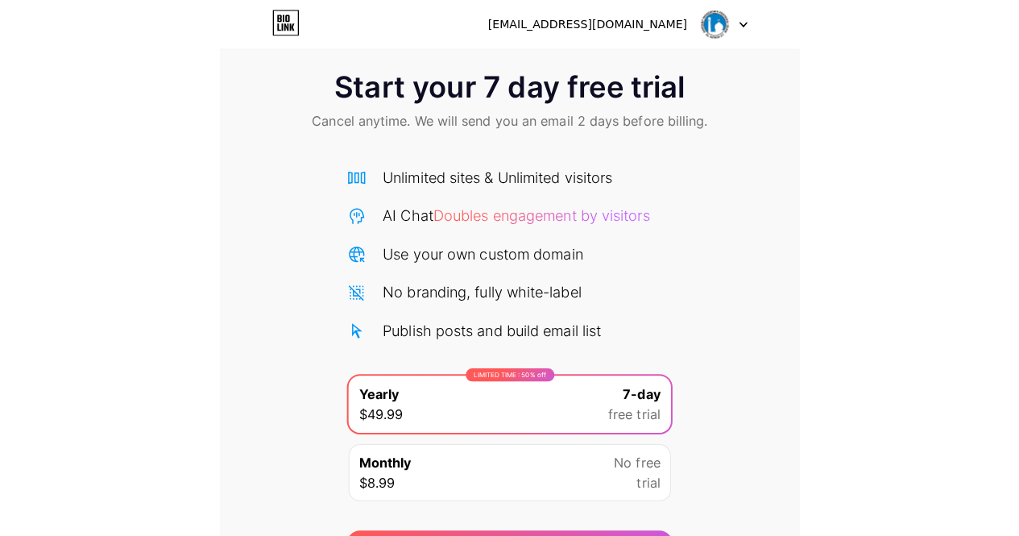
scroll to position [20, 0]
